Goal: Task Accomplishment & Management: Complete application form

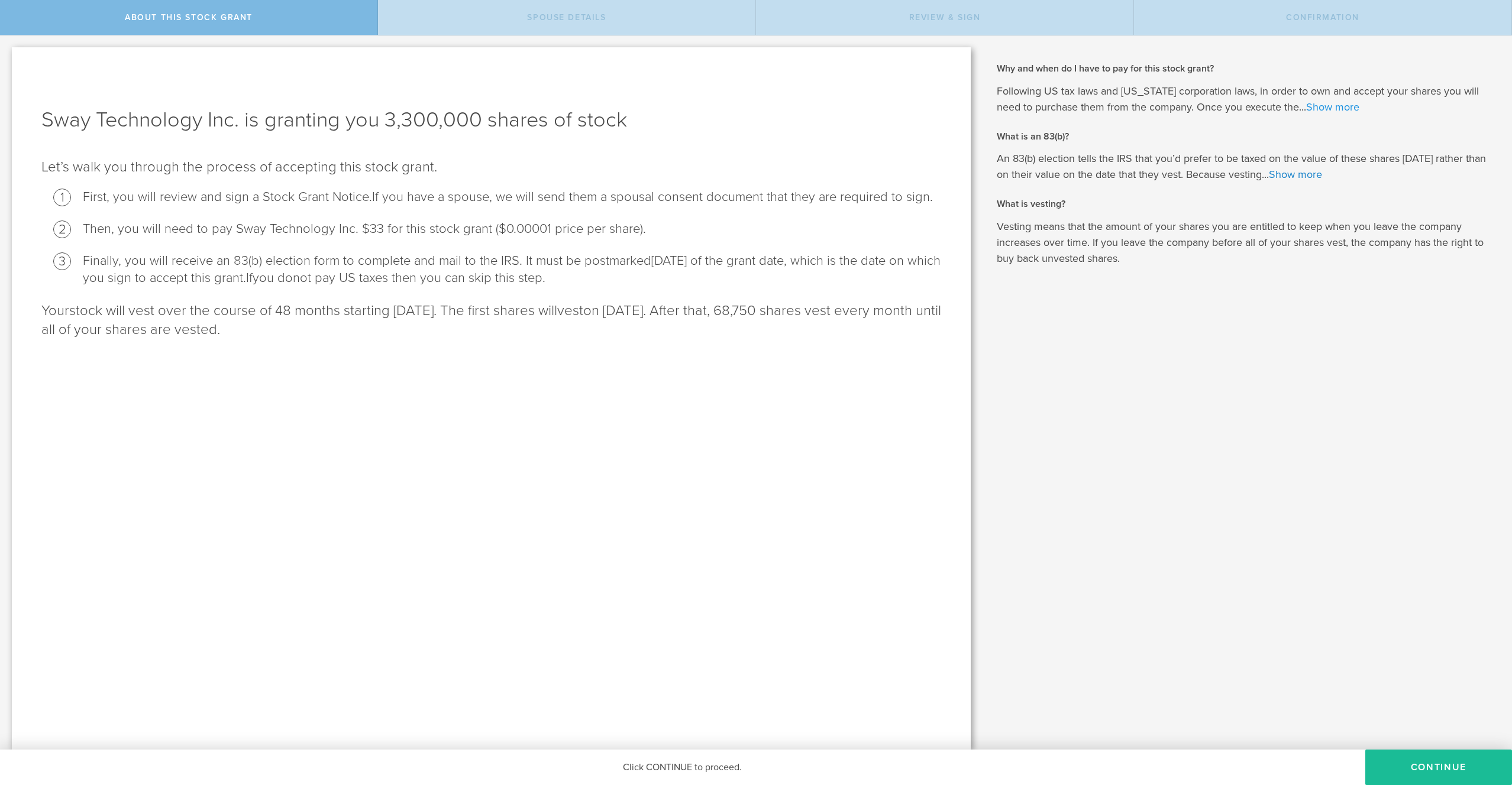
click at [1321, 107] on link "Show more" at bounding box center [1332, 107] width 53 height 13
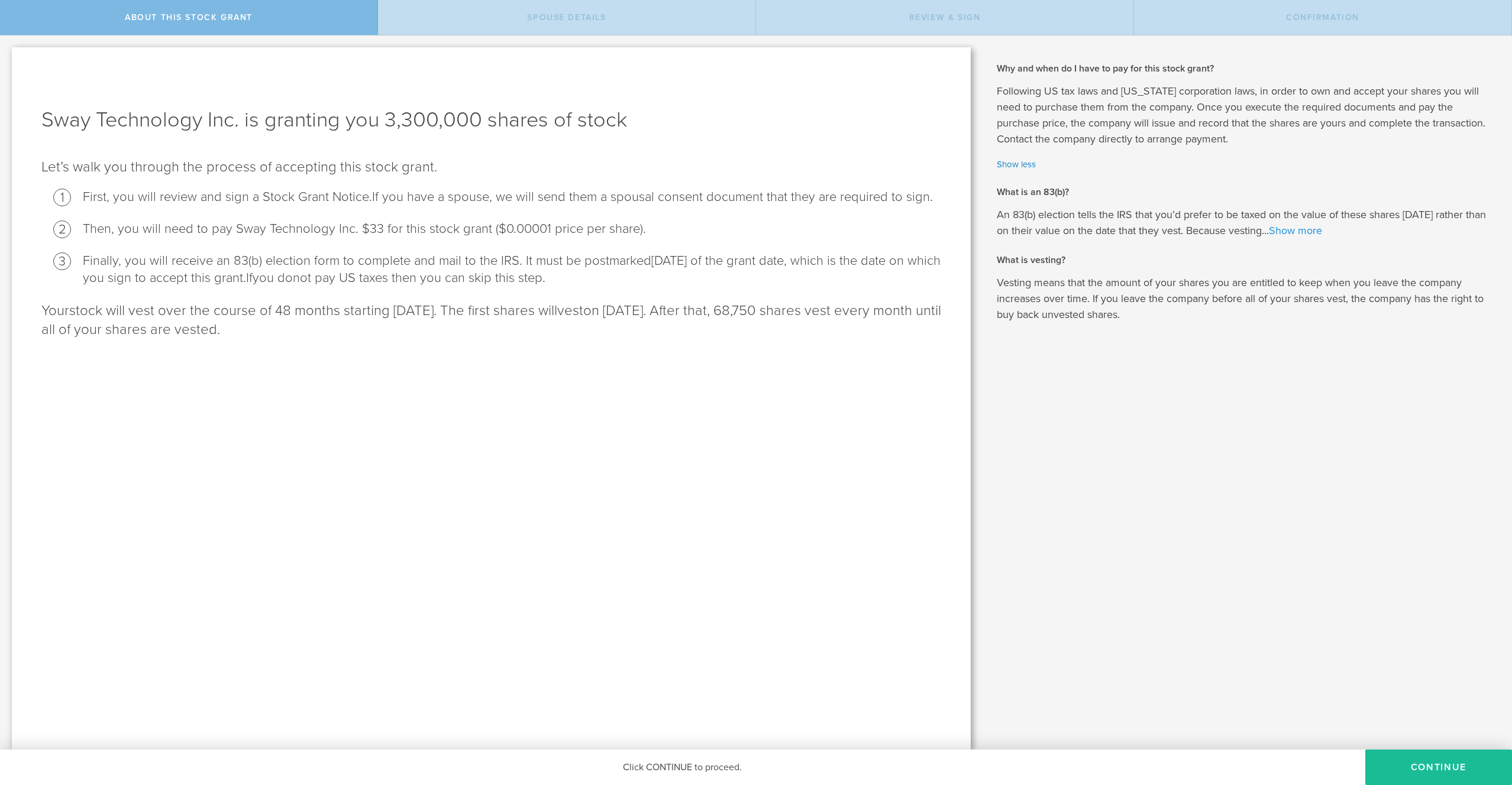
click at [1318, 231] on link "Show more" at bounding box center [1295, 231] width 53 height 13
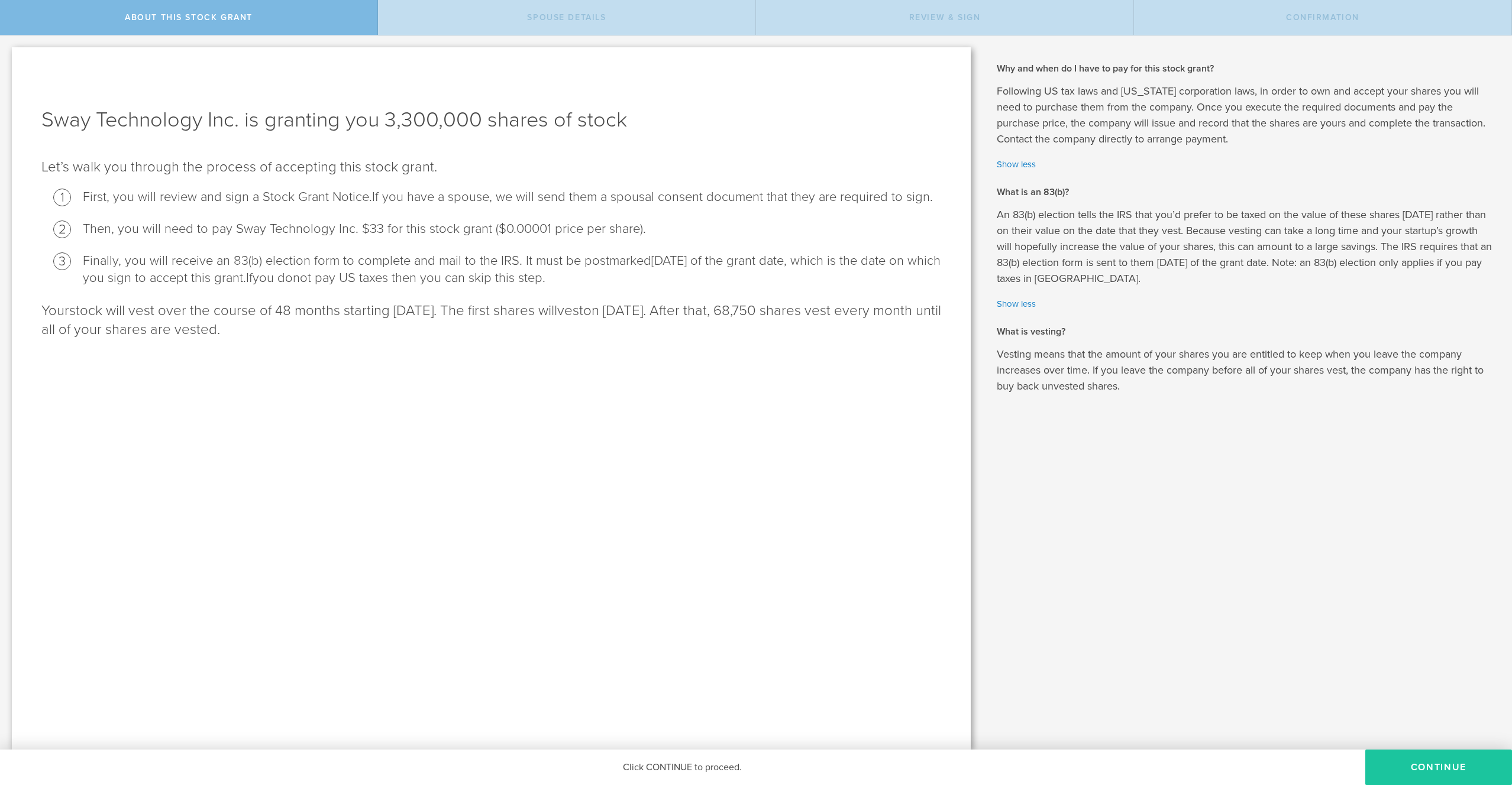
click at [1443, 764] on button "CONTINUE" at bounding box center [1439, 768] width 147 height 36
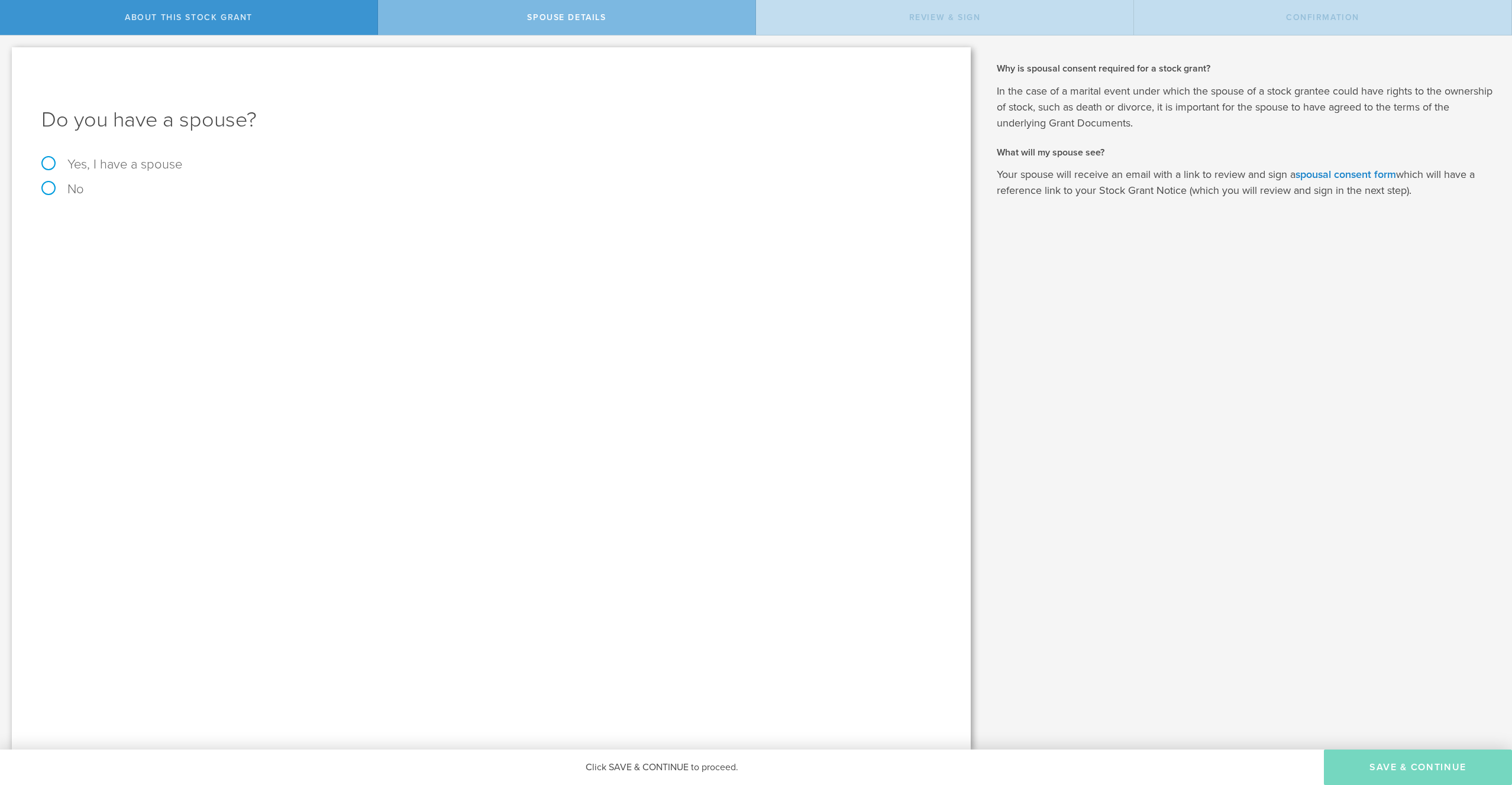
click at [48, 190] on label "No" at bounding box center [491, 189] width 900 height 13
click at [8, 54] on input "No" at bounding box center [4, 45] width 8 height 19
radio input "true"
click at [47, 184] on label "No" at bounding box center [491, 189] width 900 height 13
click at [8, 54] on input "No" at bounding box center [4, 45] width 8 height 19
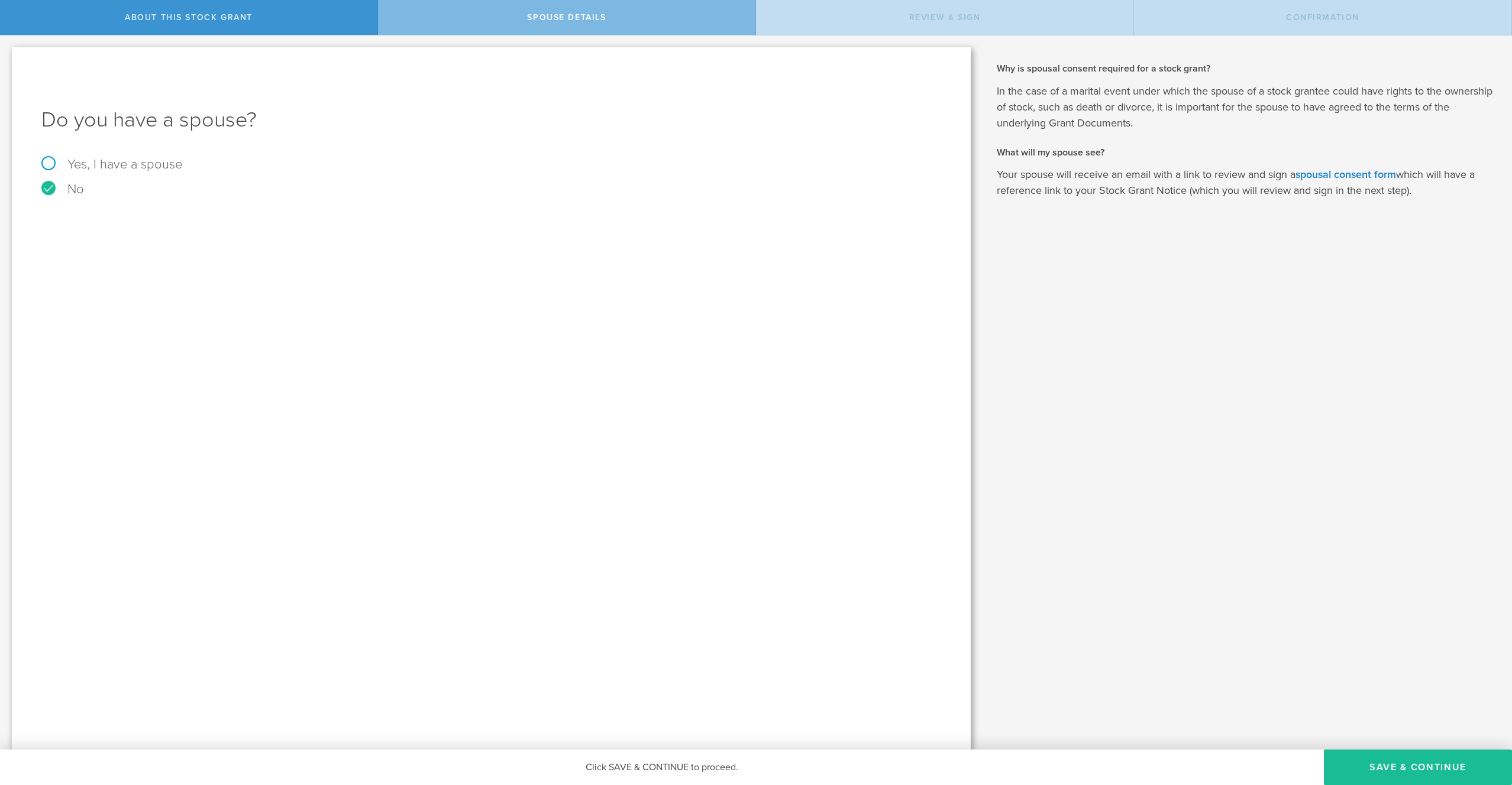
click at [47, 190] on label "No" at bounding box center [491, 189] width 900 height 13
click at [8, 54] on input "No" at bounding box center [4, 45] width 8 height 19
click at [47, 190] on label "No" at bounding box center [491, 189] width 900 height 13
click at [8, 54] on input "No" at bounding box center [4, 45] width 8 height 19
click at [47, 190] on label "No" at bounding box center [491, 189] width 900 height 13
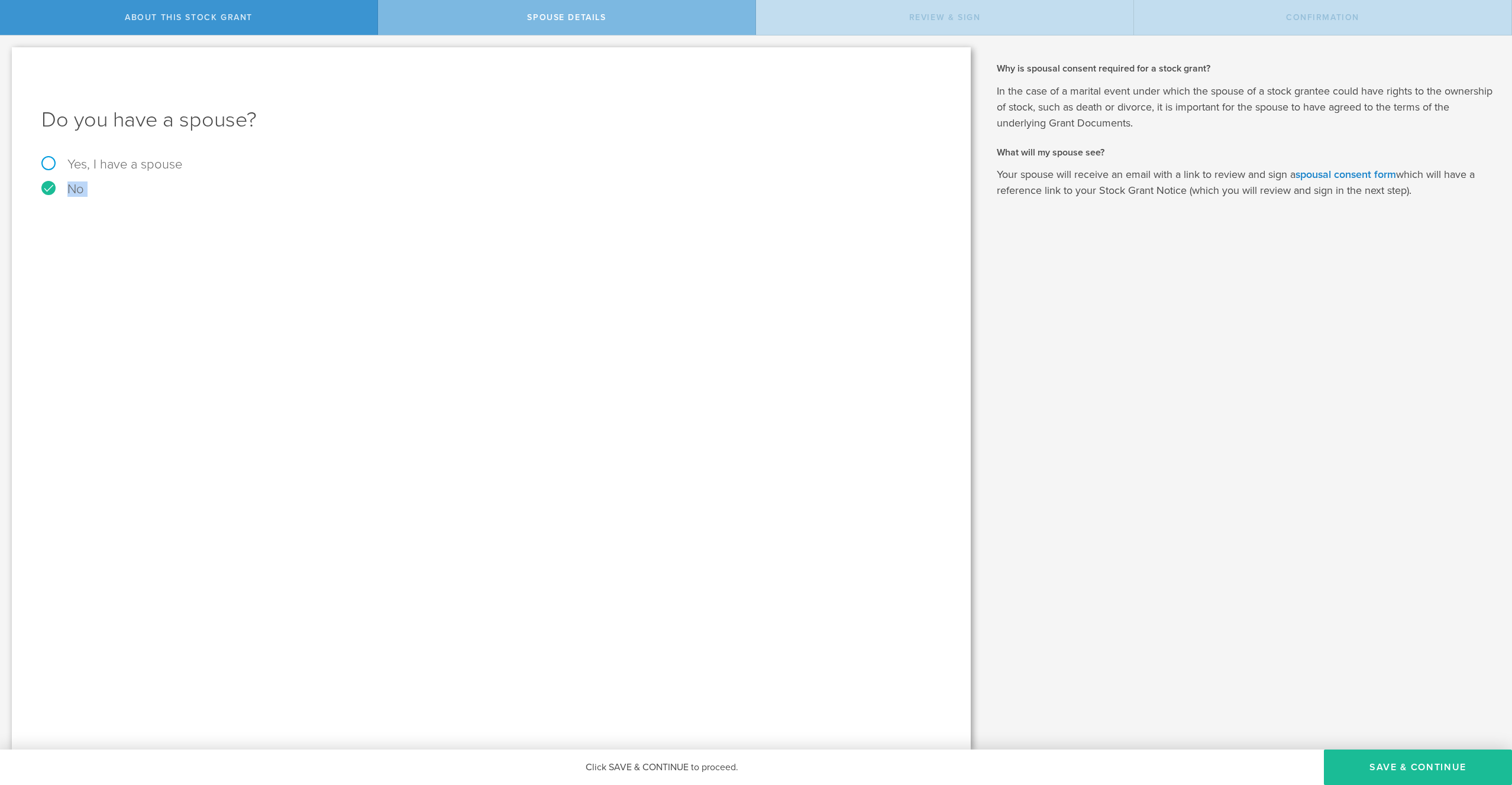
click at [8, 54] on input "No" at bounding box center [4, 45] width 8 height 19
click at [47, 190] on label "No" at bounding box center [491, 189] width 900 height 13
click at [8, 54] on input "No" at bounding box center [4, 45] width 8 height 19
click at [64, 226] on div "Do you have a spouse? Yes, I have a spouse No" at bounding box center [491, 398] width 959 height 702
click at [1414, 767] on button "Save & Continue" at bounding box center [1417, 768] width 188 height 36
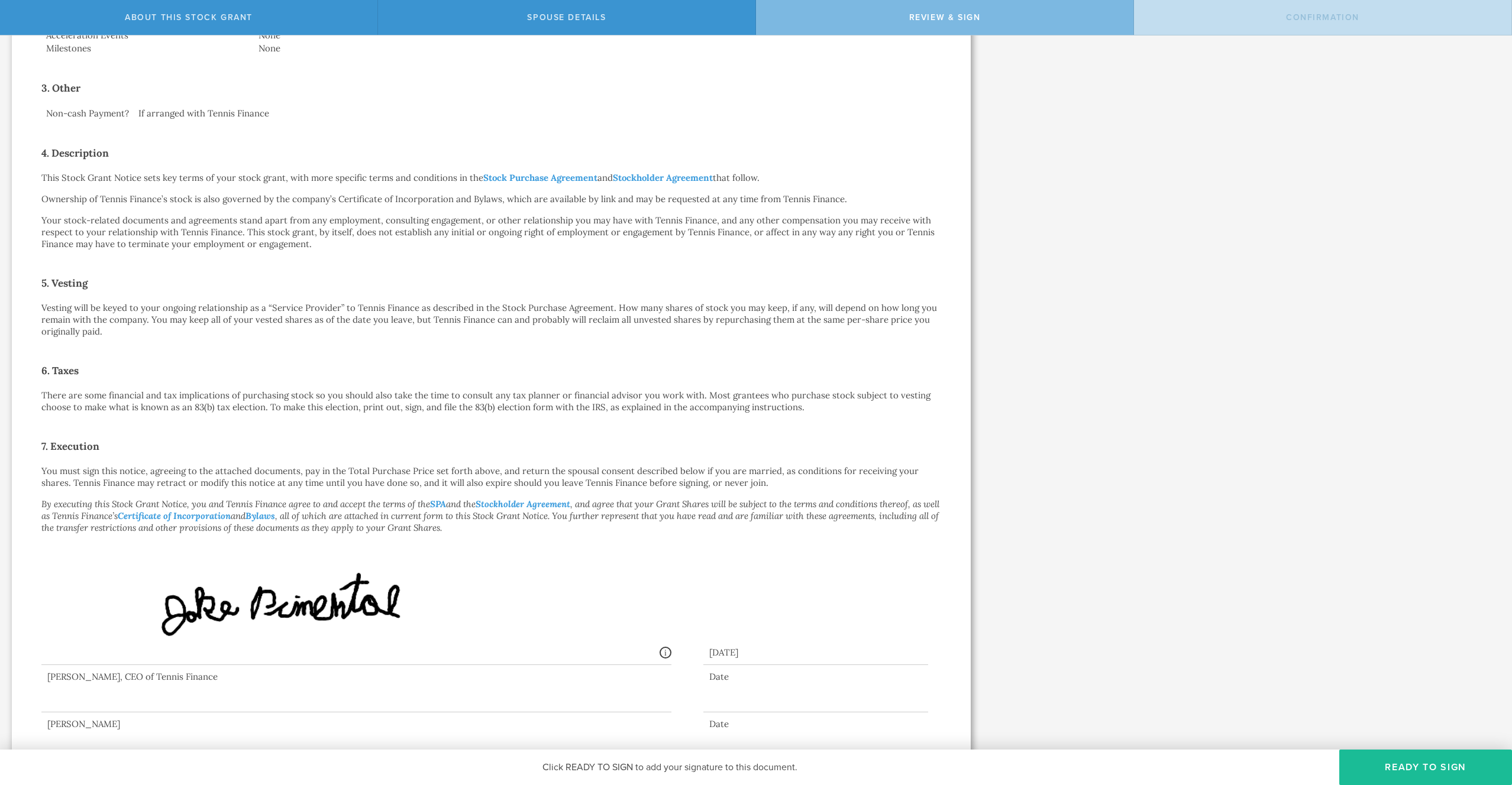
scroll to position [460, 0]
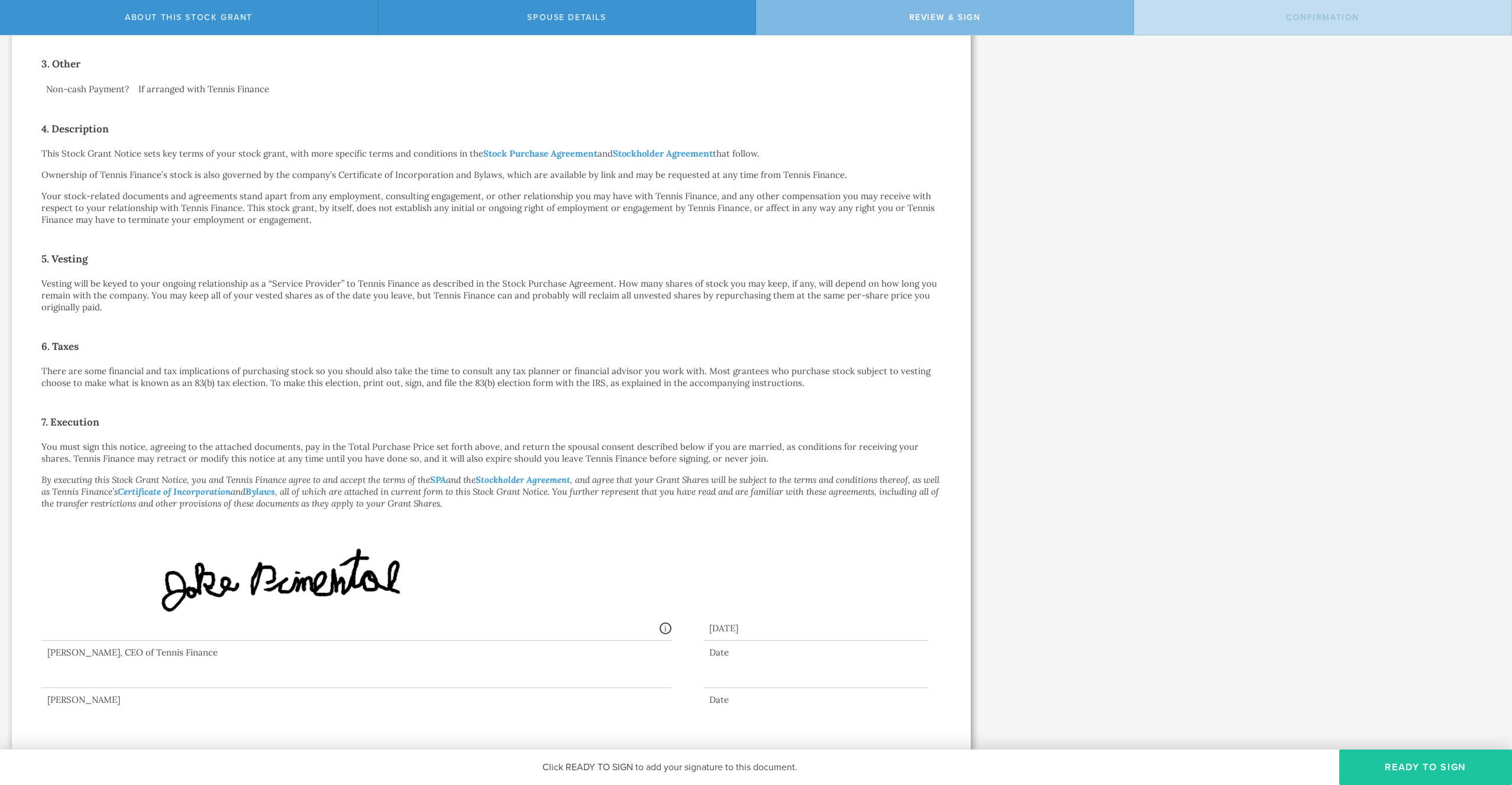
click at [1404, 766] on button "Ready to Sign" at bounding box center [1425, 768] width 173 height 36
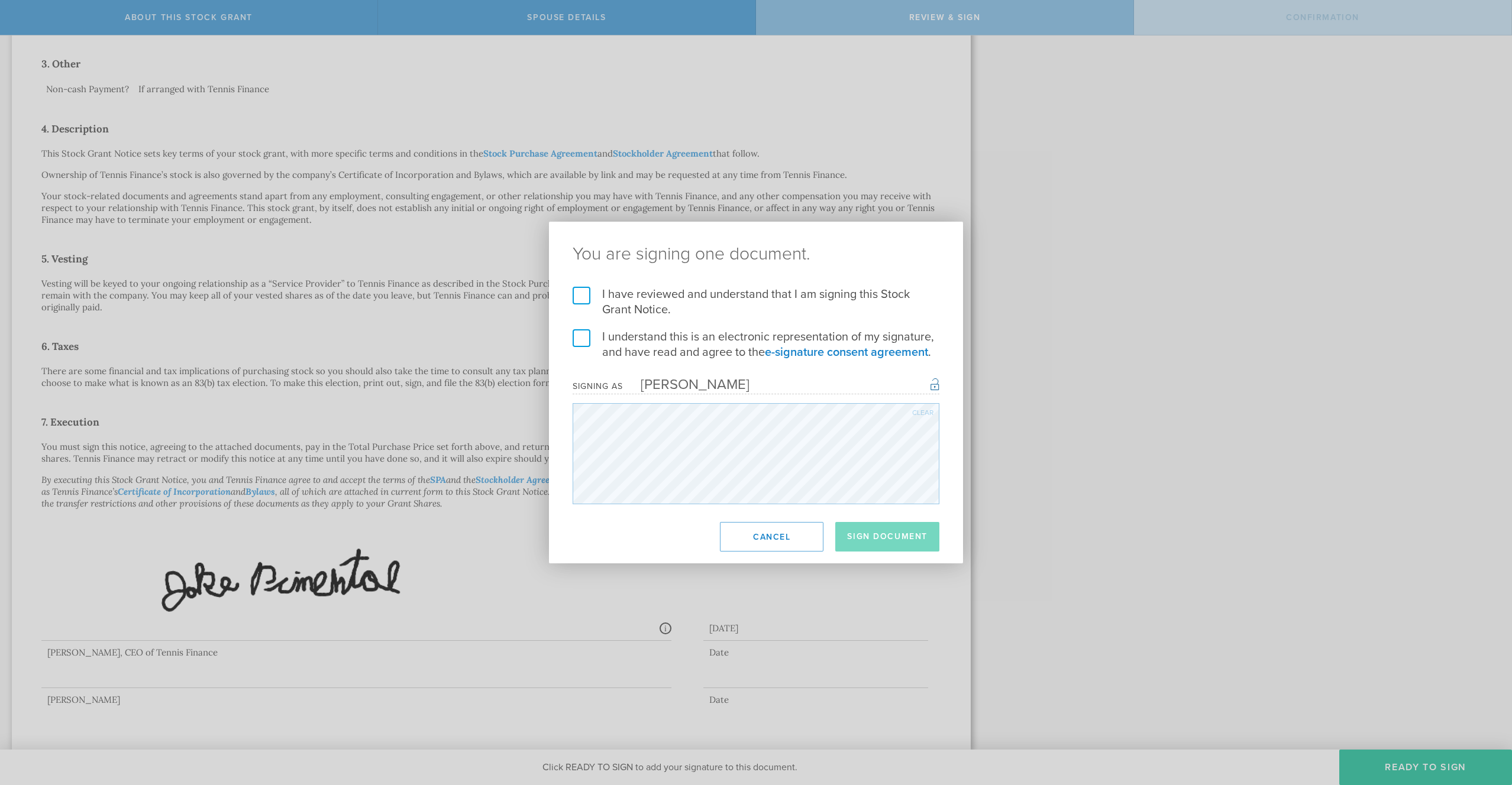
click at [586, 294] on label "I have reviewed and understand that I am signing this Stock Grant Notice." at bounding box center [755, 302] width 367 height 31
click at [0, 0] on input "I have reviewed and understand that I am signing this Stock Grant Notice." at bounding box center [0, 0] width 0 height 0
click at [582, 340] on label "I understand this is an electronic representation of my signature, and have rea…" at bounding box center [755, 344] width 367 height 31
click at [0, 0] on input "I understand this is an electronic representation of my signature, and have rea…" at bounding box center [0, 0] width 0 height 0
click at [896, 535] on button "Sign Document" at bounding box center [887, 537] width 104 height 30
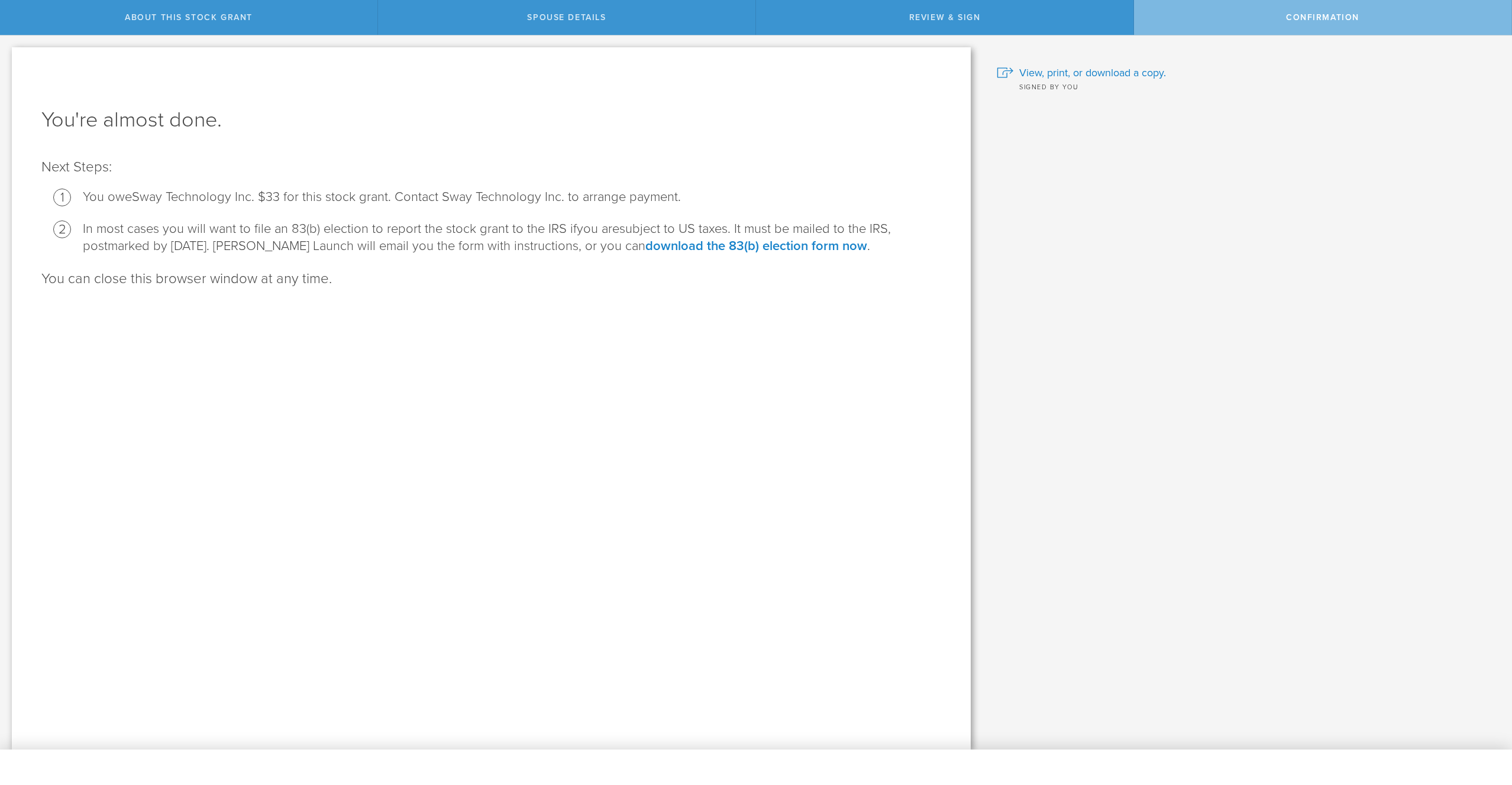
scroll to position [0, 0]
click at [1086, 70] on span "View, print, or download a copy." at bounding box center [1093, 73] width 147 height 16
click at [1085, 73] on span "View, print, or download a copy." at bounding box center [1093, 73] width 147 height 16
